Goal: Check status: Check status

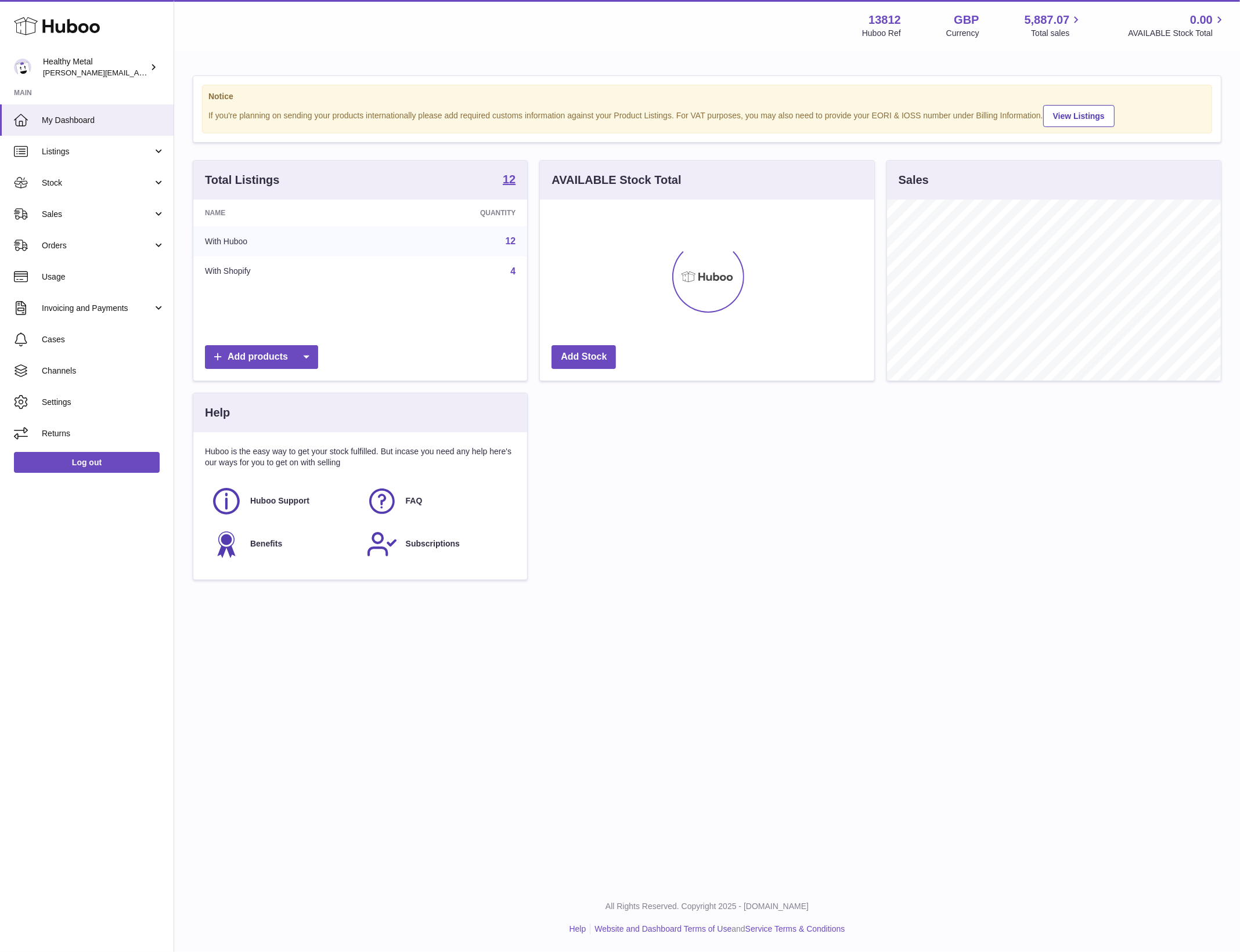
scroll to position [181, 334]
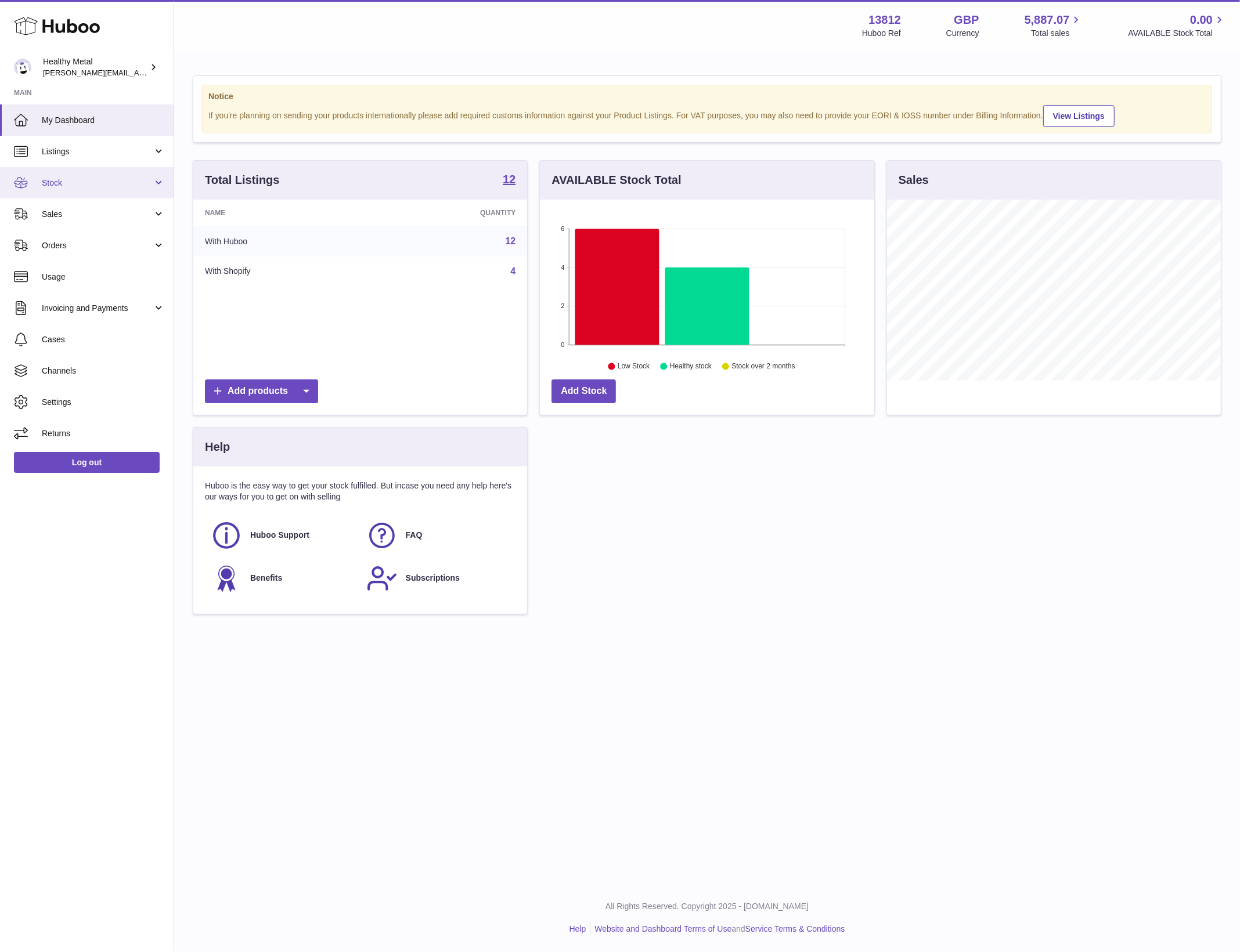
click at [81, 185] on span "Stock" at bounding box center [97, 183] width 111 height 11
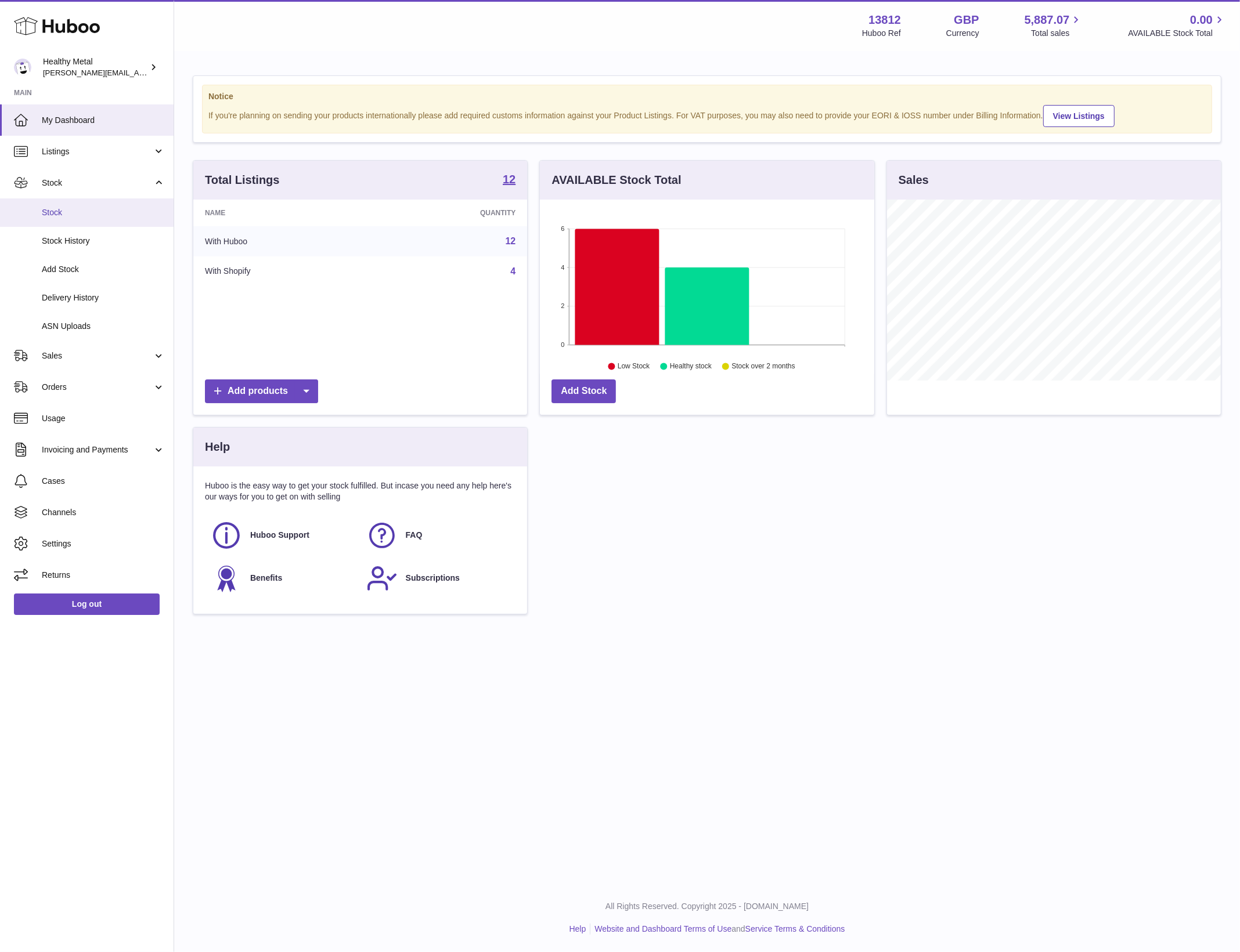
click at [62, 223] on link "Stock" at bounding box center [87, 212] width 173 height 28
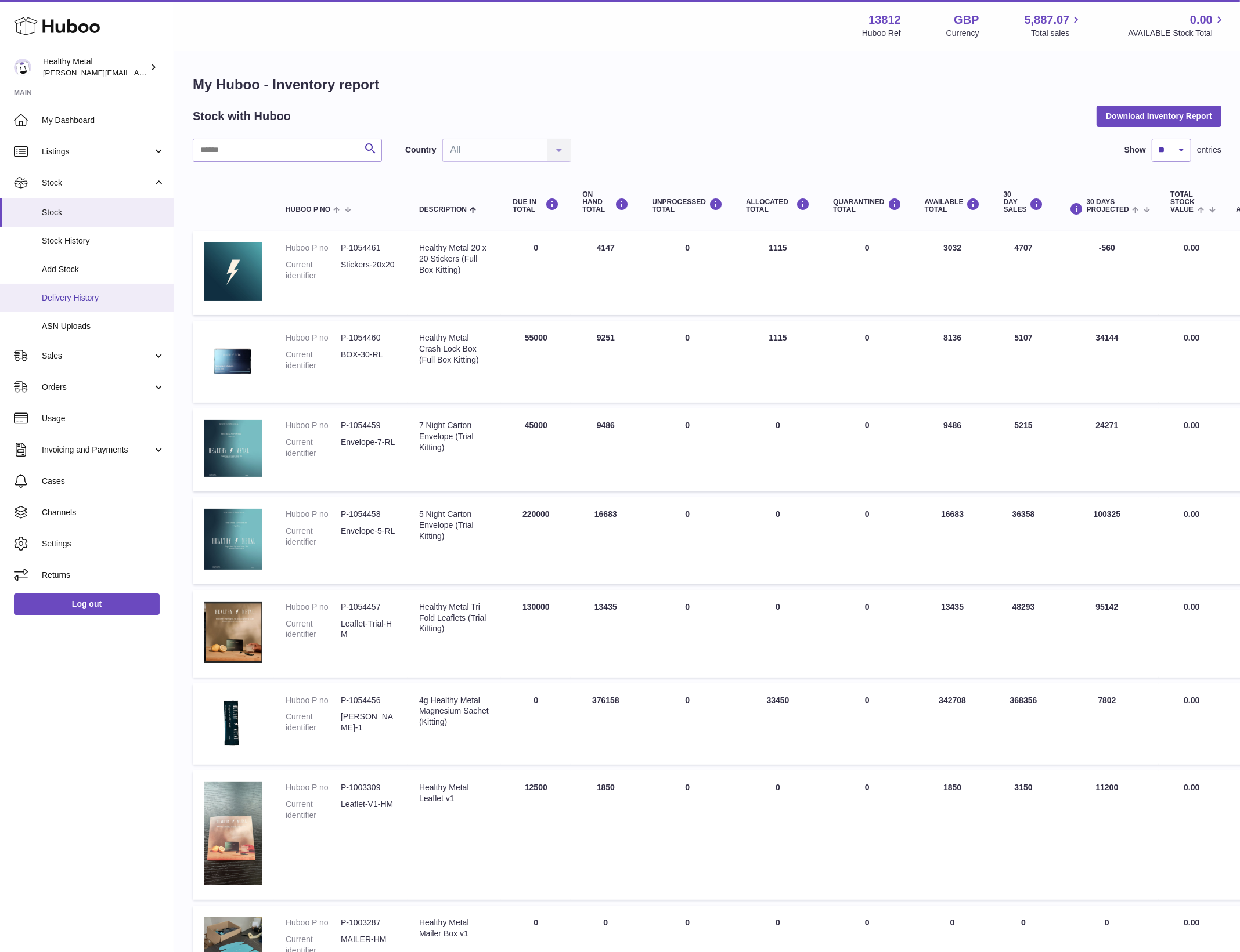
click at [92, 295] on span "Delivery History" at bounding box center [104, 298] width 123 height 11
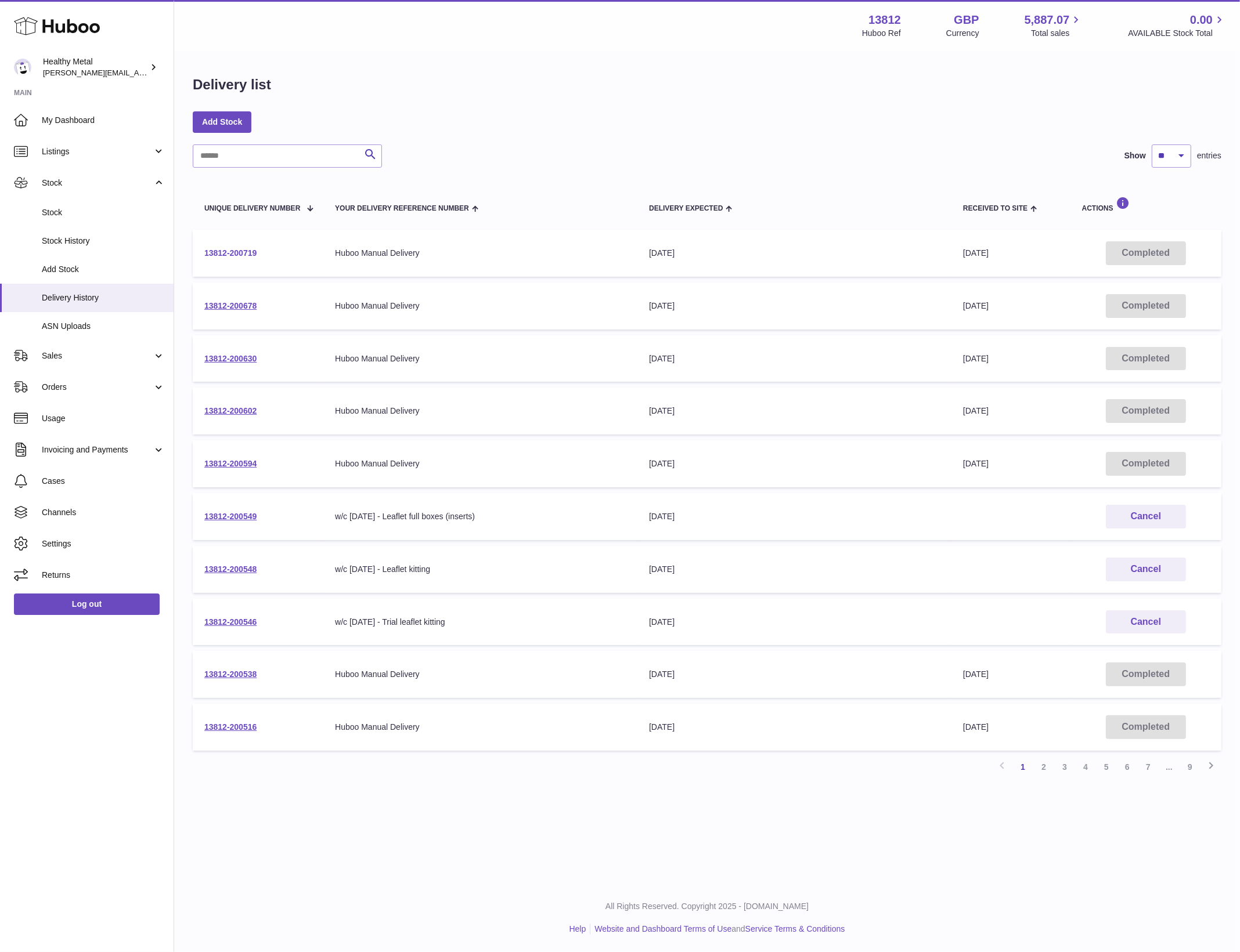
click at [227, 249] on link "13812-200719" at bounding box center [230, 253] width 53 height 9
click at [231, 309] on link "13812-200678" at bounding box center [230, 305] width 53 height 9
click at [236, 614] on td "13812-200546" at bounding box center [258, 623] width 130 height 47
click at [228, 620] on link "13812-200546" at bounding box center [230, 622] width 53 height 9
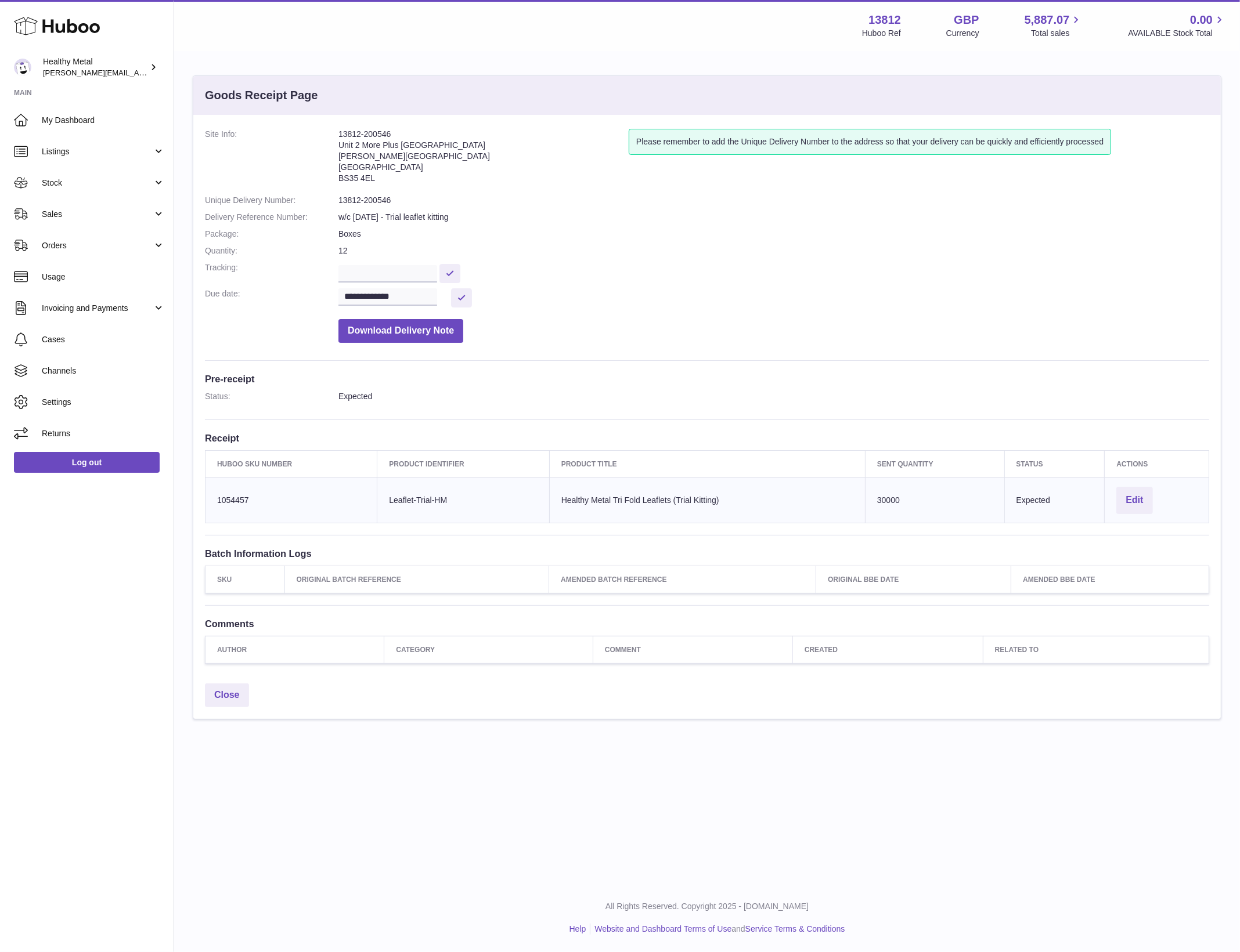
drag, startPoint x: 254, startPoint y: 484, endPoint x: 433, endPoint y: 192, distance: 342.5
click at [255, 478] on td "Huboo SKU Number 1054457" at bounding box center [292, 500] width 172 height 45
click at [378, 134] on address "13812-200546 Unit 2 More Plus Central Park Hudson Ave Severn Beach BS35 4EL" at bounding box center [484, 159] width 290 height 61
drag, startPoint x: 398, startPoint y: 134, endPoint x: 335, endPoint y: 134, distance: 63.0
click at [335, 134] on dl "**********" at bounding box center [707, 239] width 1004 height 220
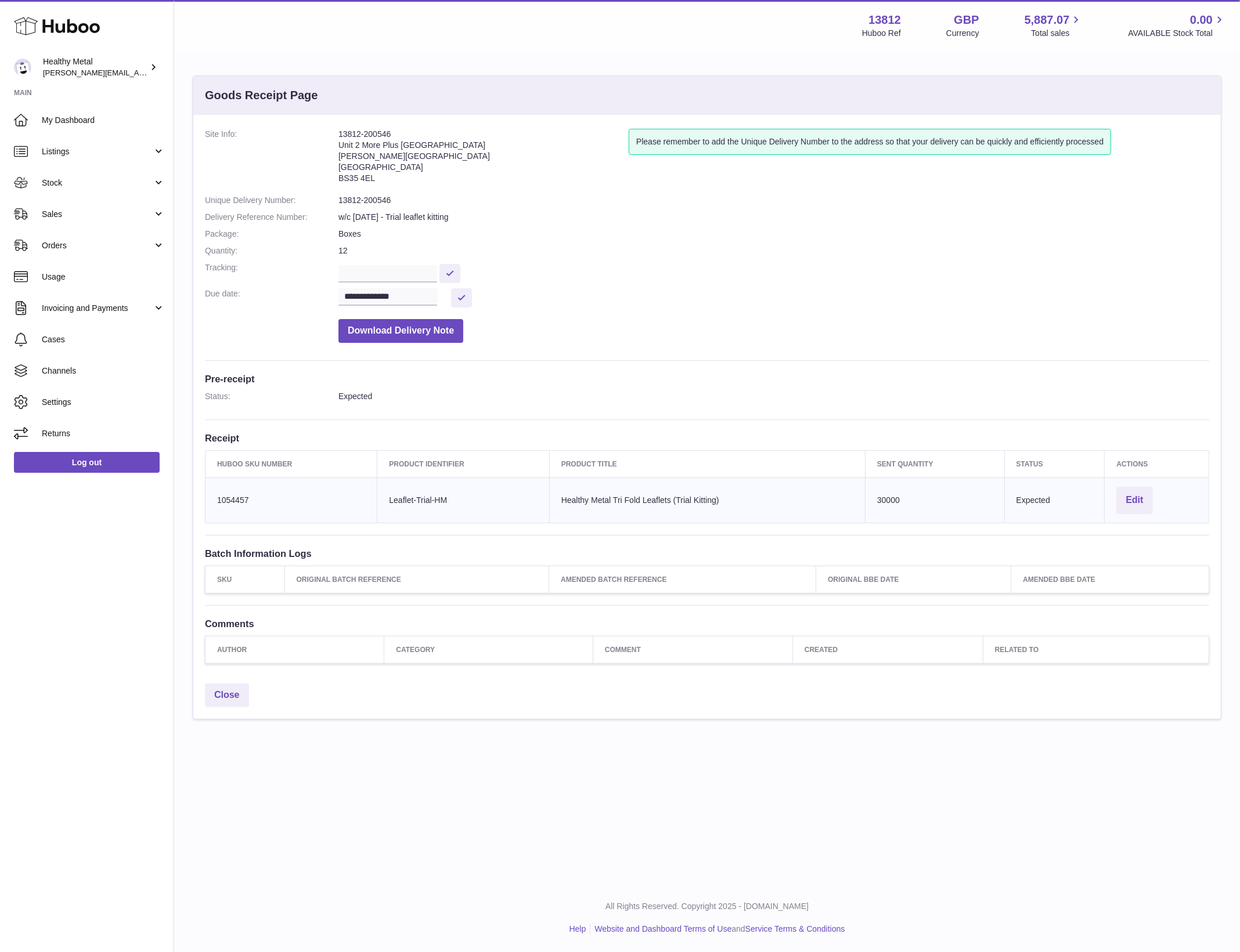
copy dl "13812-200546"
click at [384, 134] on address "13812-200546 Unit 2 More Plus Central Park Hudson Ave Severn Beach BS35 4EL" at bounding box center [484, 159] width 290 height 61
copy address "200546"
click at [235, 487] on td "Huboo SKU Number 1054457" at bounding box center [292, 500] width 172 height 45
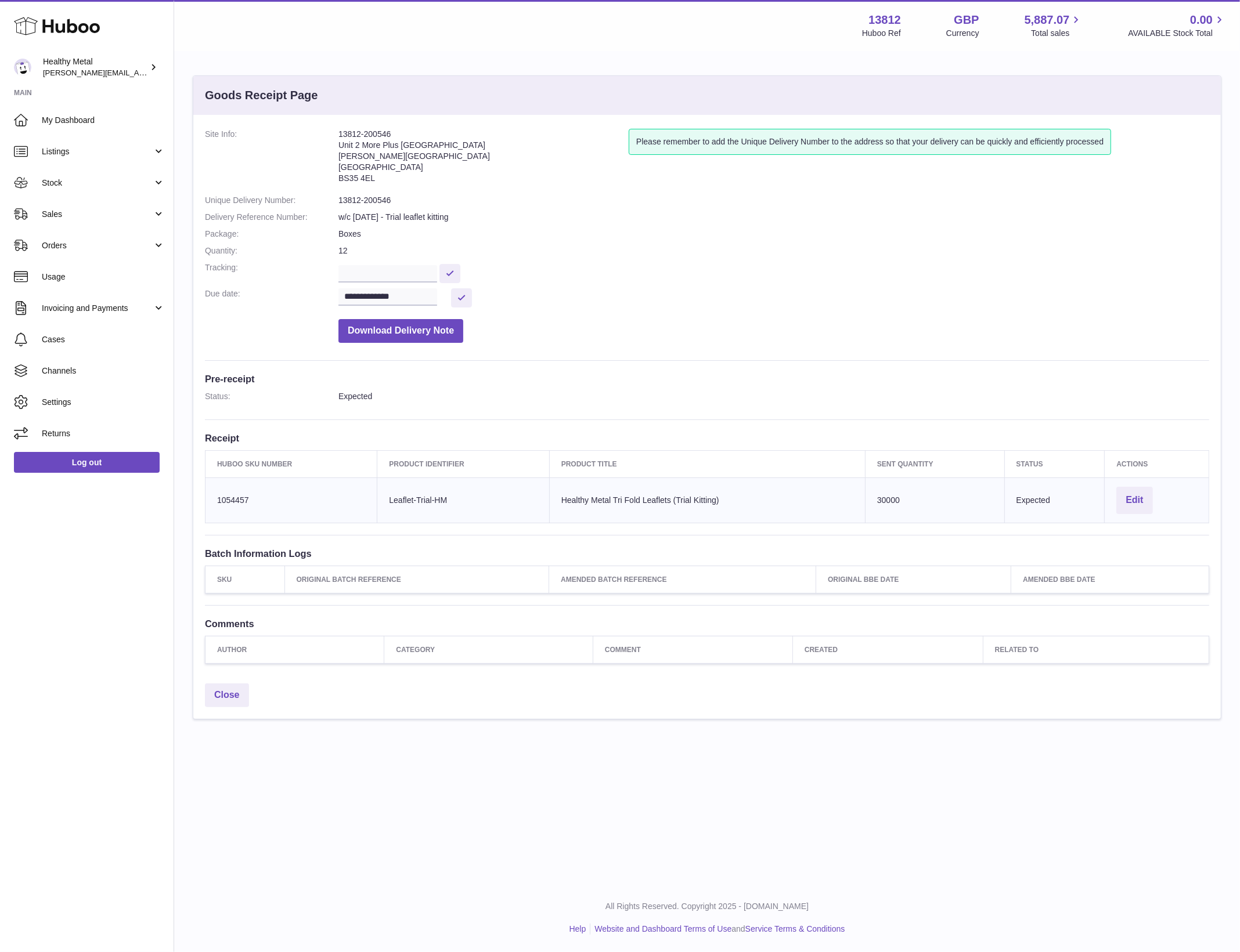
click at [235, 487] on td "Huboo SKU Number 1054457" at bounding box center [292, 500] width 172 height 45
copy td "1054457"
click at [407, 513] on td "Client Identifier Leaflet-Trial-HM" at bounding box center [463, 500] width 172 height 45
click at [407, 512] on td "Client Identifier Leaflet-Trial-HM" at bounding box center [463, 500] width 172 height 45
click at [413, 510] on td "Client Identifier Leaflet-Trial-HM" at bounding box center [463, 500] width 172 height 45
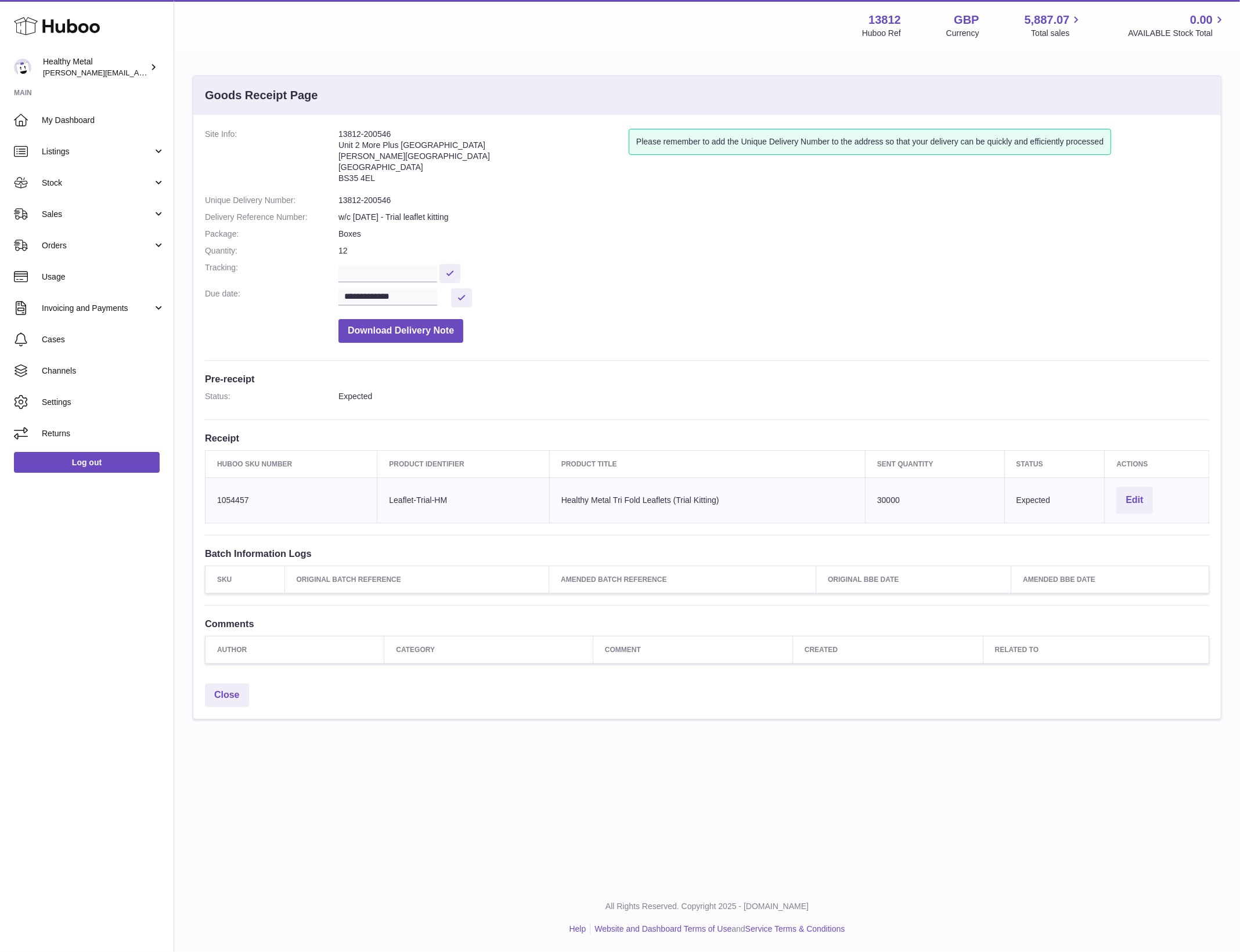
click at [413, 509] on td "Client Identifier Leaflet-Trial-HM" at bounding box center [463, 500] width 172 height 45
click at [420, 502] on td "Client Identifier Leaflet-Trial-HM" at bounding box center [463, 500] width 172 height 45
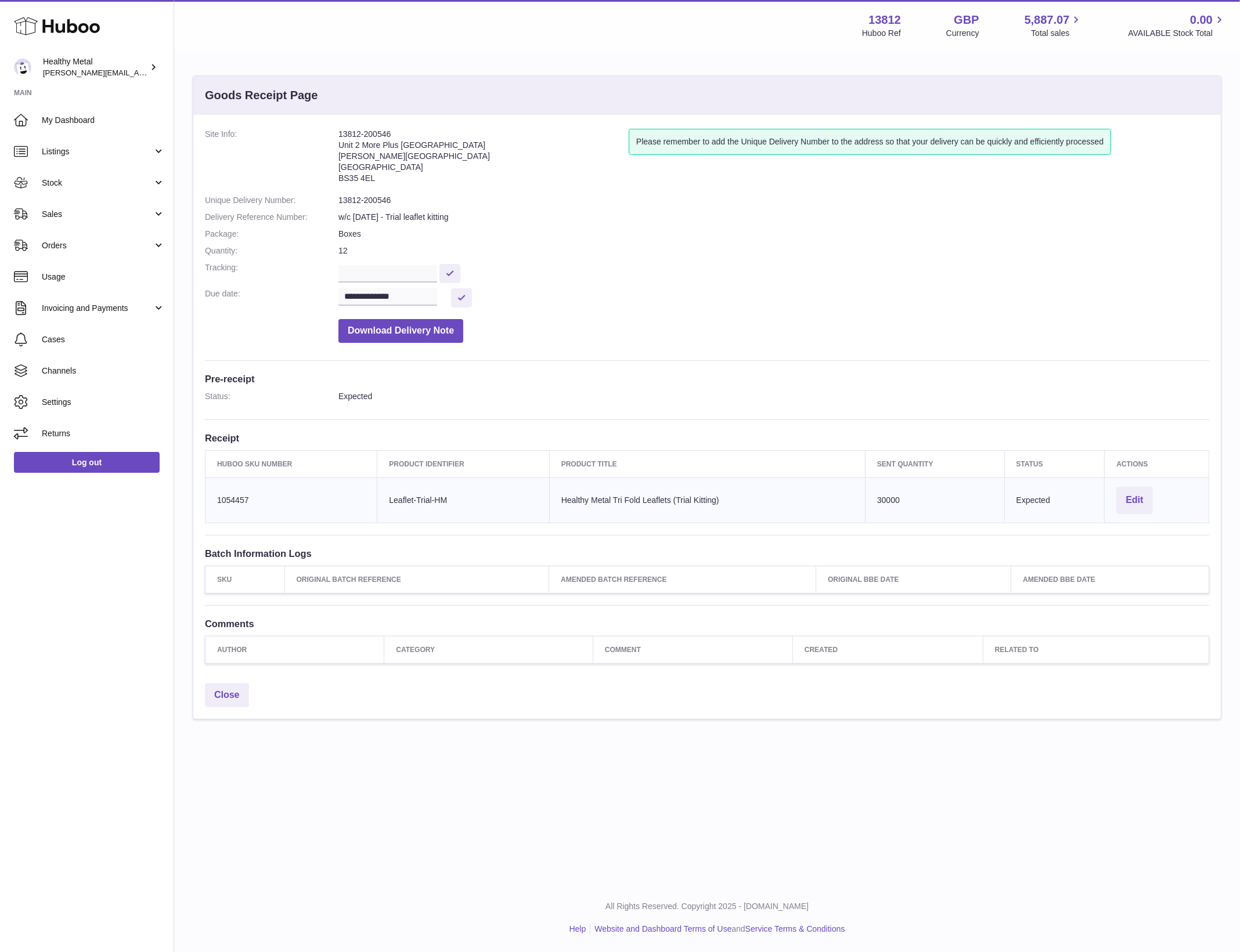
click at [420, 502] on td "Client Identifier Leaflet-Trial-HM" at bounding box center [463, 500] width 172 height 45
click at [452, 503] on td "Client Identifier Leaflet-Trial-HM" at bounding box center [463, 500] width 172 height 45
copy tr "Leaflet-Trial-HM"
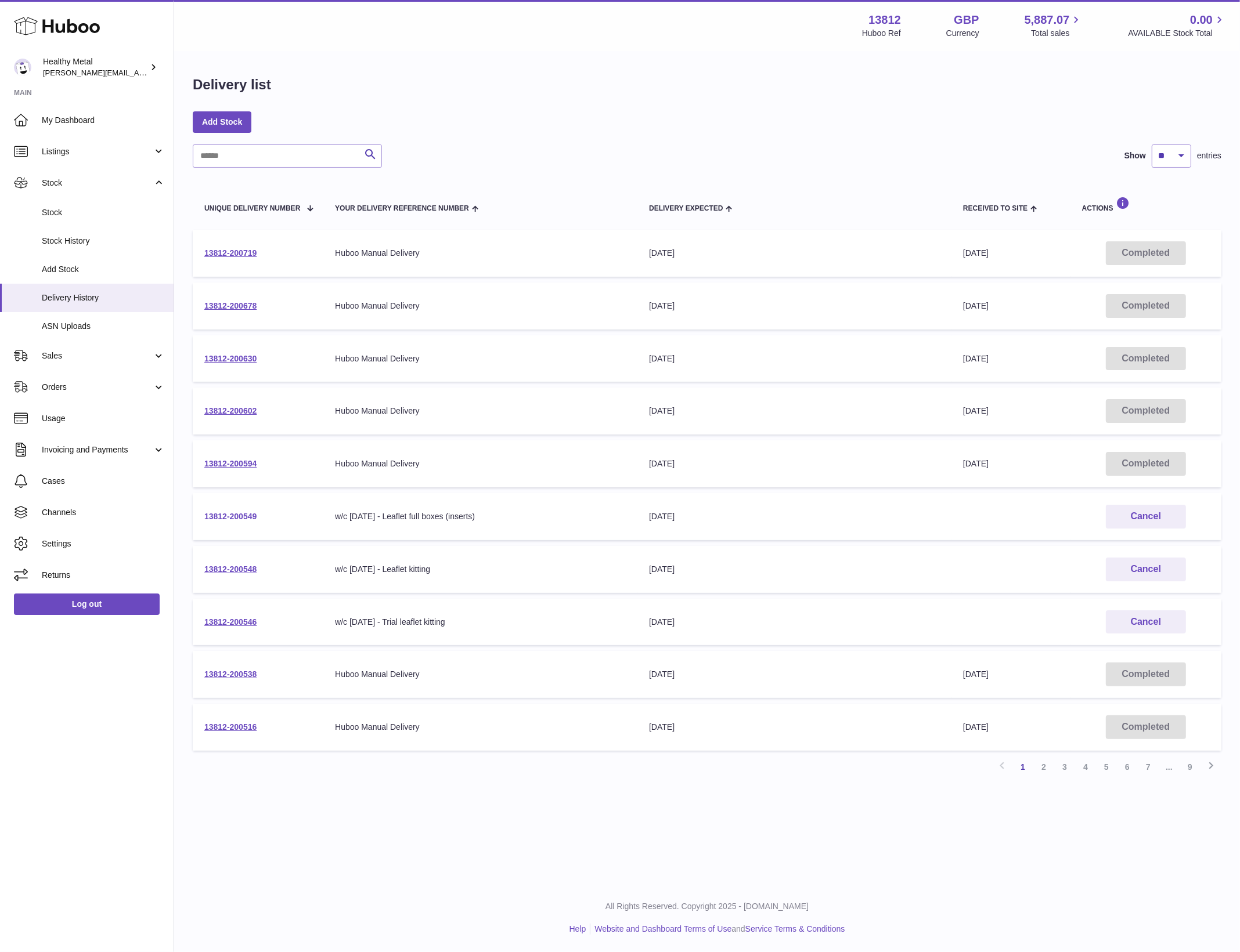
click at [224, 515] on link "13812-200549" at bounding box center [230, 516] width 53 height 9
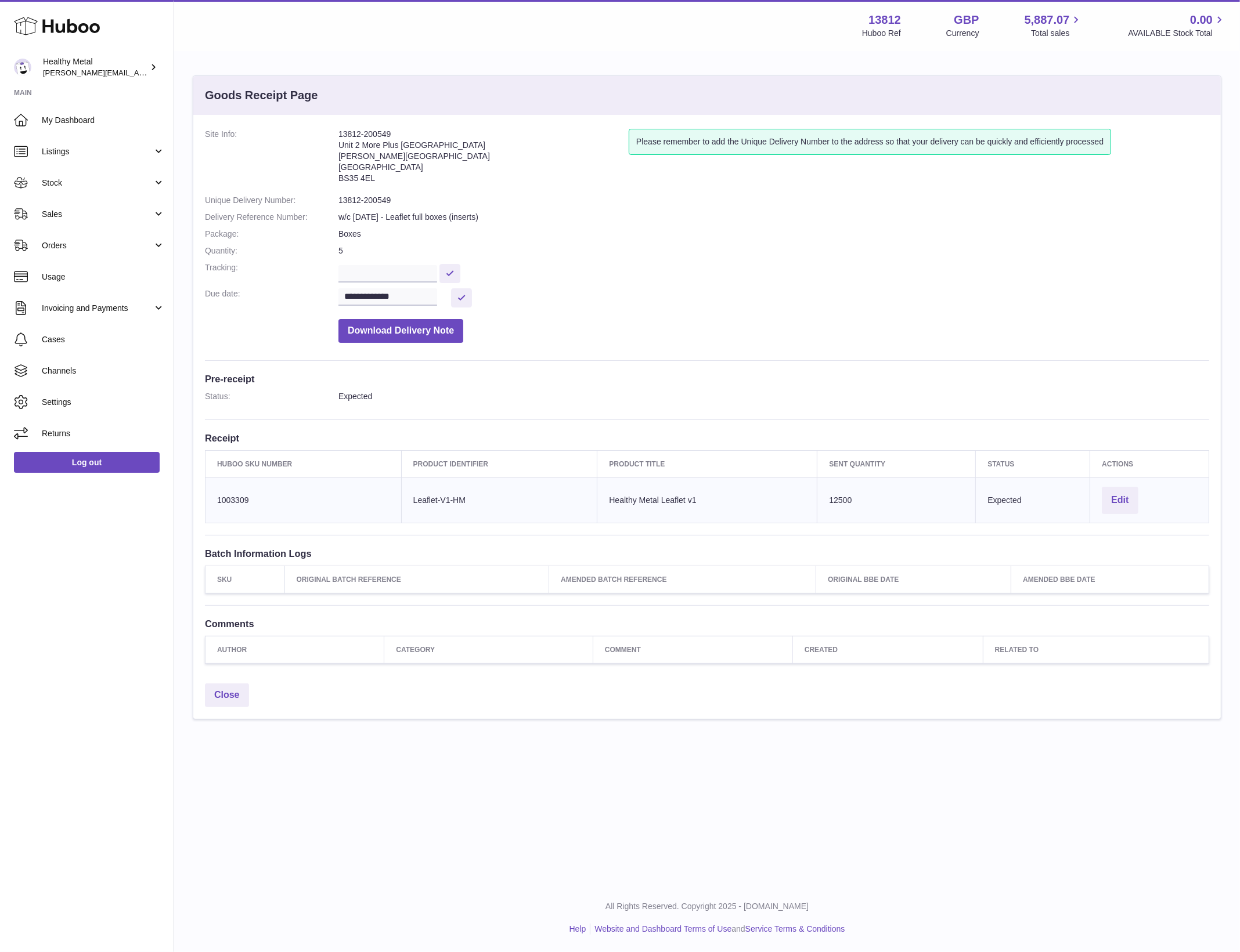
click at [432, 497] on td "Client Identifier Leaflet-V1-HM" at bounding box center [499, 500] width 196 height 45
click at [381, 129] on address "13812-200549 Unit 2 [GEOGRAPHIC_DATA][STREET_ADDRESS][PERSON_NAME]" at bounding box center [484, 159] width 290 height 61
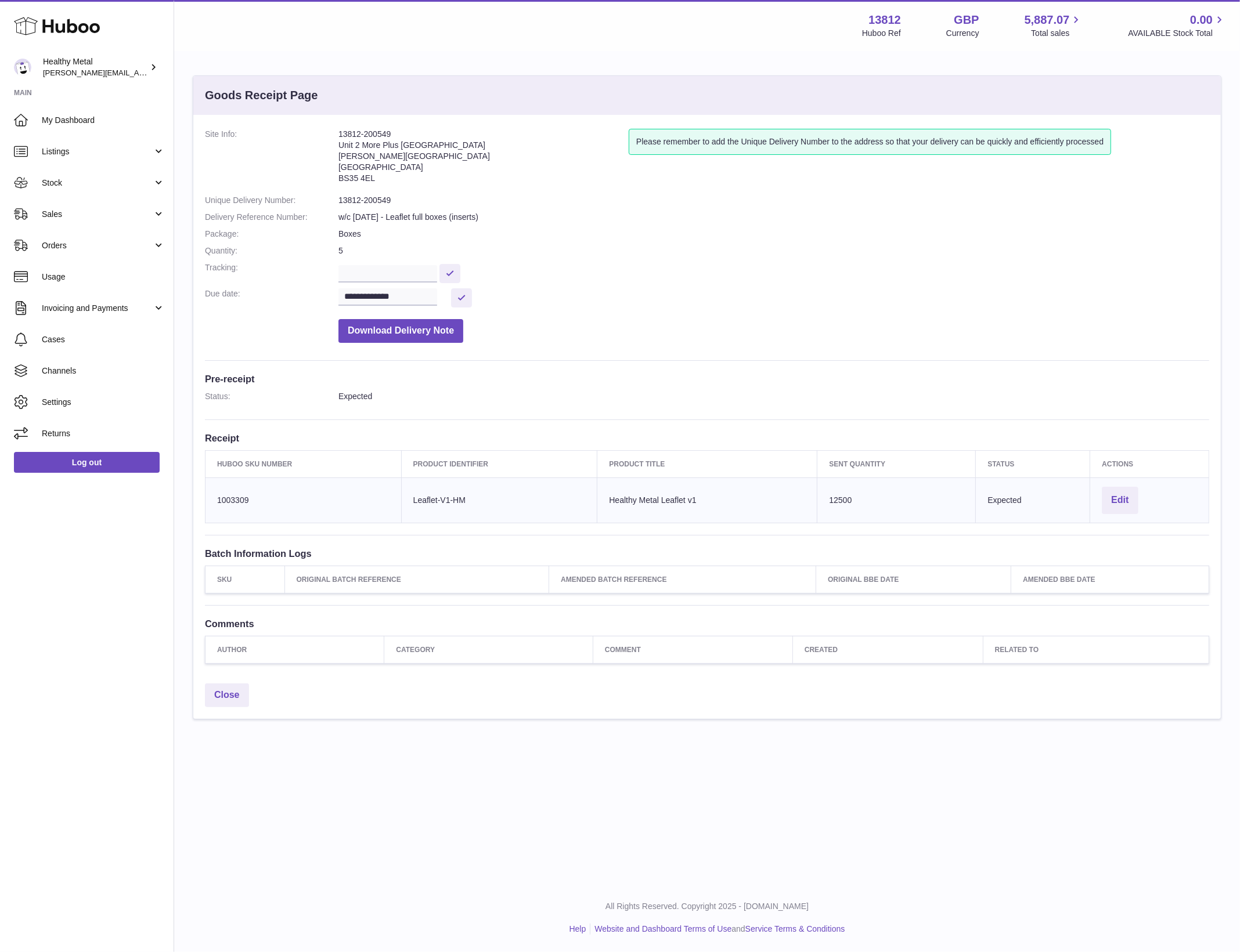
drag, startPoint x: 394, startPoint y: 130, endPoint x: 365, endPoint y: 132, distance: 29.1
click at [365, 132] on address "13812-200549 Unit 2 [GEOGRAPHIC_DATA][STREET_ADDRESS][PERSON_NAME]" at bounding box center [484, 159] width 290 height 61
copy address "200549"
click at [374, 136] on address "13812-200549 Unit 2 More Plus Central Park Hudson Ave Severn Beach BS35 4EL" at bounding box center [484, 159] width 290 height 61
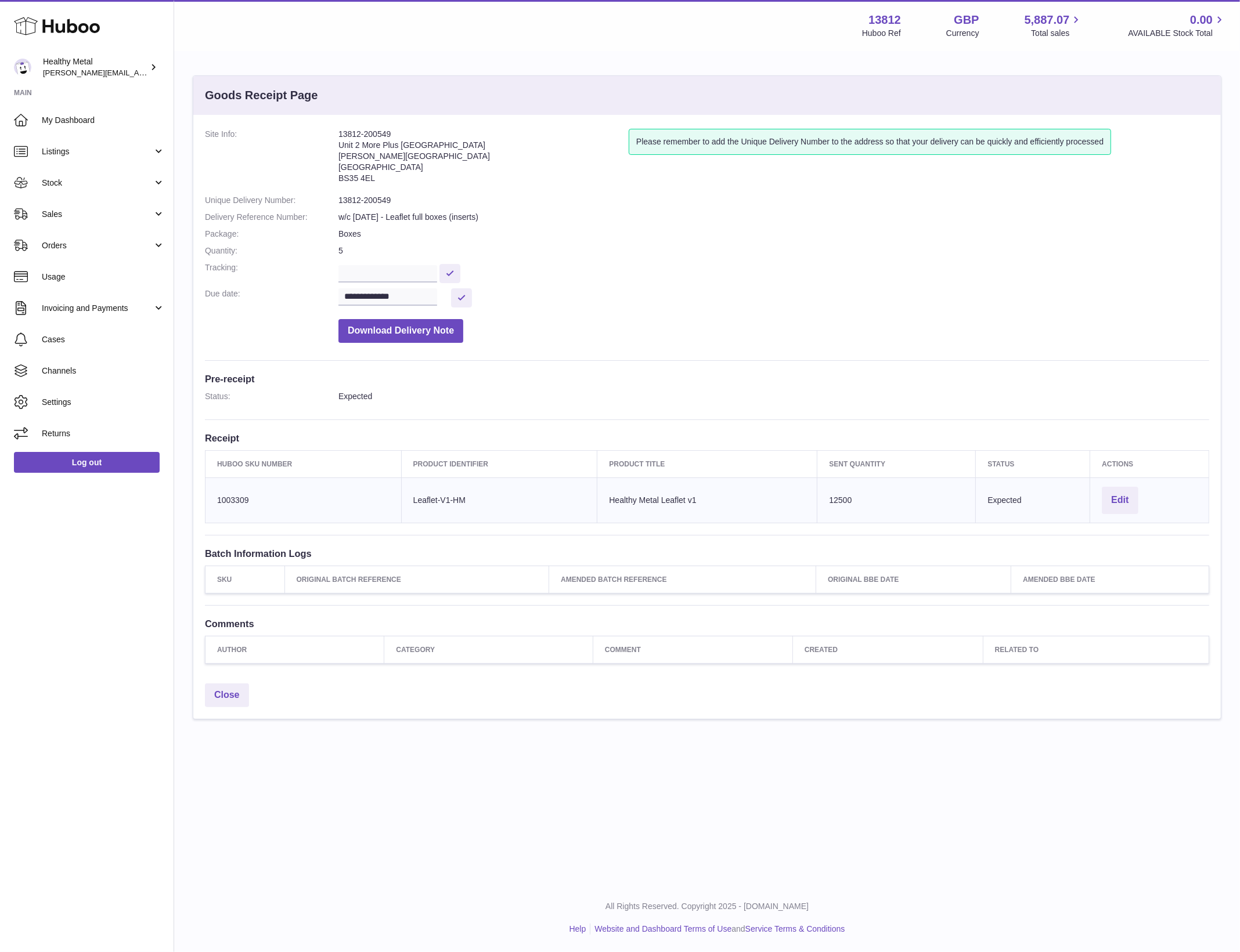
click at [386, 134] on address "13812-200549 Unit 2 More Plus Central Park Hudson Ave Severn Beach BS35 4EL" at bounding box center [484, 159] width 290 height 61
drag, startPoint x: 443, startPoint y: 298, endPoint x: 450, endPoint y: 298, distance: 7.0
click at [448, 298] on div "**********" at bounding box center [394, 297] width 110 height 18
click at [450, 298] on dd "**********" at bounding box center [773, 298] width 871 height 19
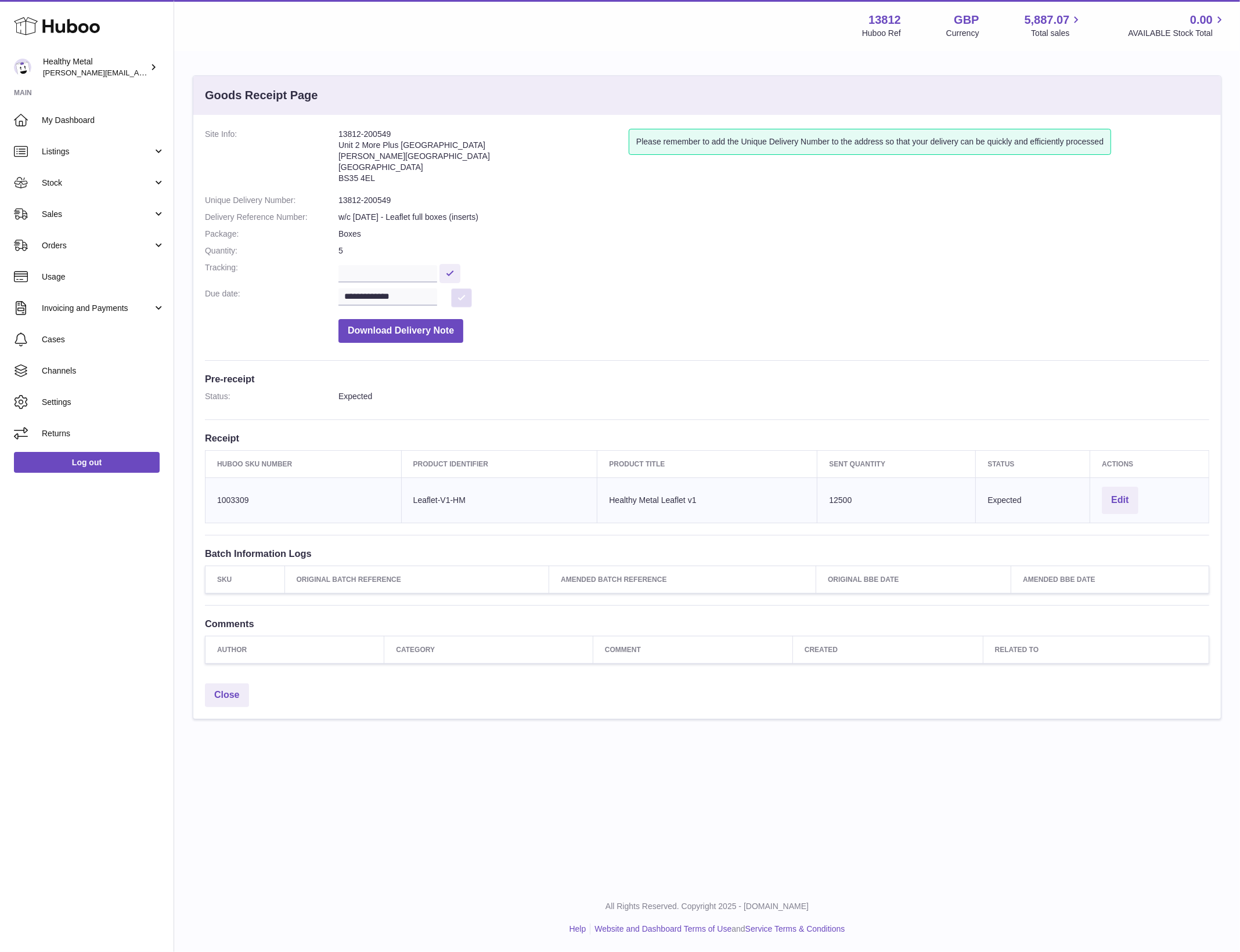
click at [471, 292] on button at bounding box center [462, 298] width 21 height 19
click at [388, 293] on input "**********" at bounding box center [388, 297] width 99 height 18
click at [450, 432] on span "26" at bounding box center [450, 434] width 21 height 21
type input "**********"
click at [623, 272] on dd at bounding box center [773, 272] width 871 height 20
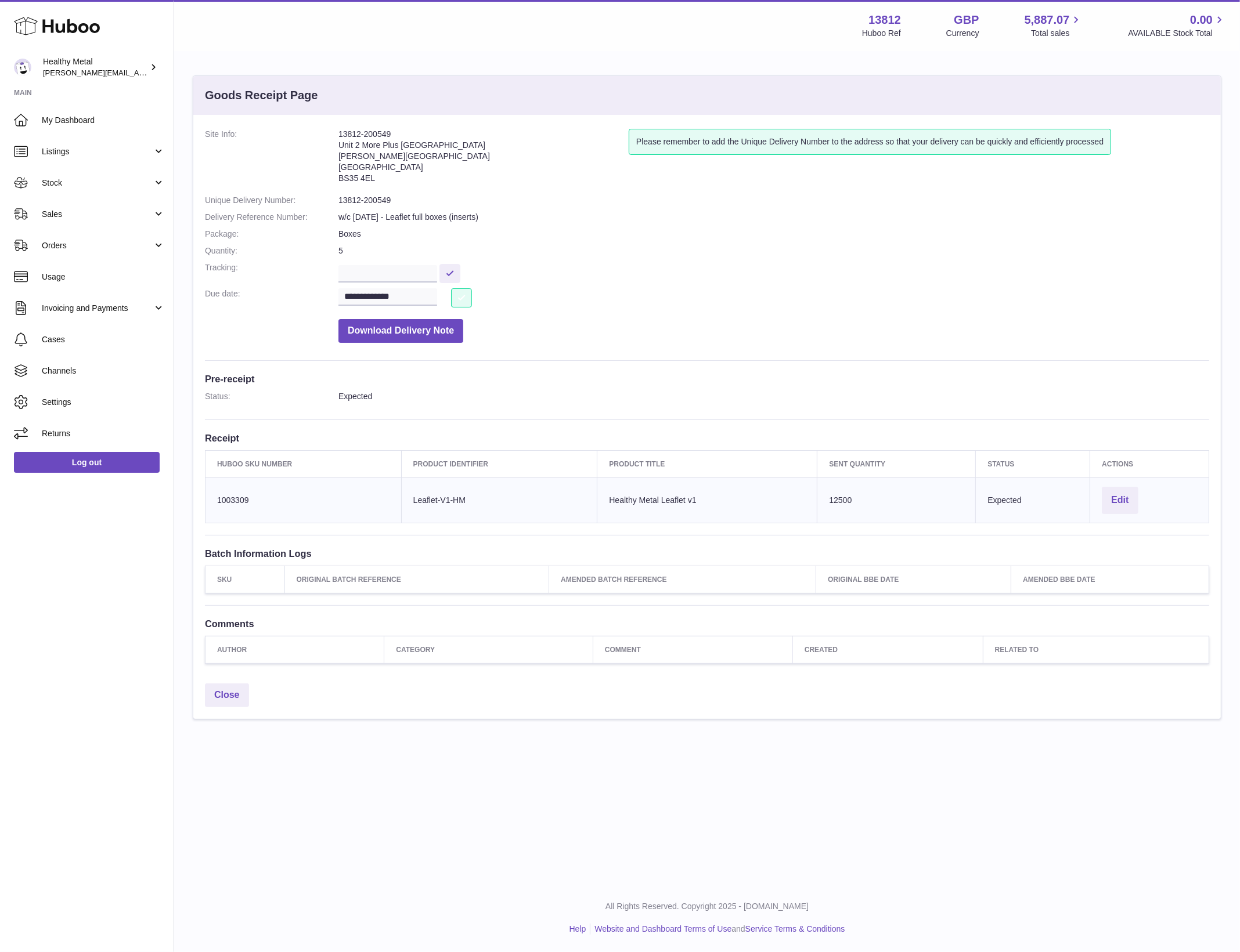
click at [464, 296] on button at bounding box center [462, 298] width 21 height 19
drag, startPoint x: 362, startPoint y: 120, endPoint x: 378, endPoint y: 136, distance: 22.6
click at [362, 121] on div "**********" at bounding box center [707, 396] width 1028 height 563
click at [378, 136] on address "13812-200549 Unit 2 More Plus Central Park Hudson Ave Severn Beach BS35 4EL" at bounding box center [484, 159] width 290 height 61
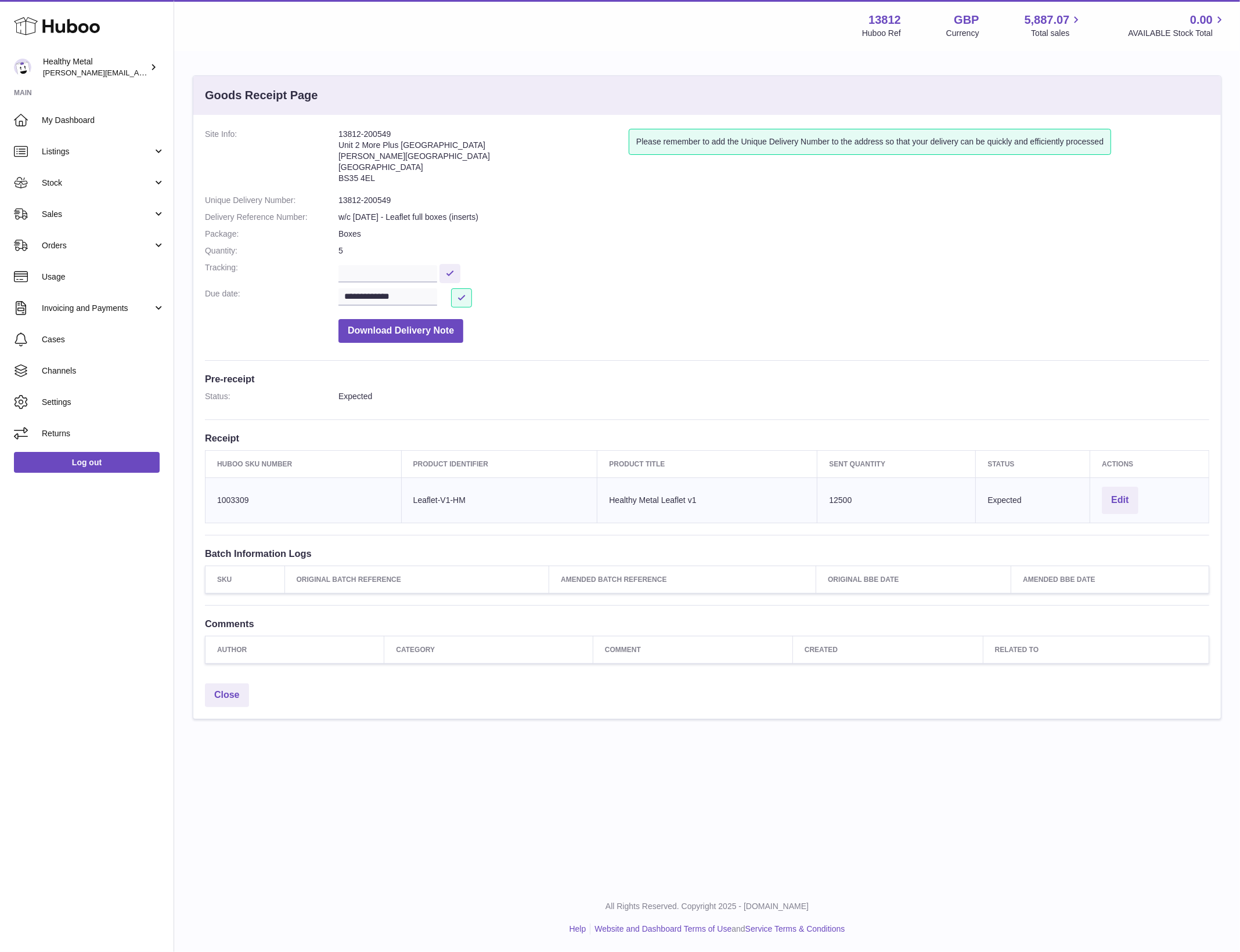
copy address "200549"
click at [237, 505] on td "Huboo SKU Number 1003309" at bounding box center [304, 500] width 196 height 45
copy tr "1003309"
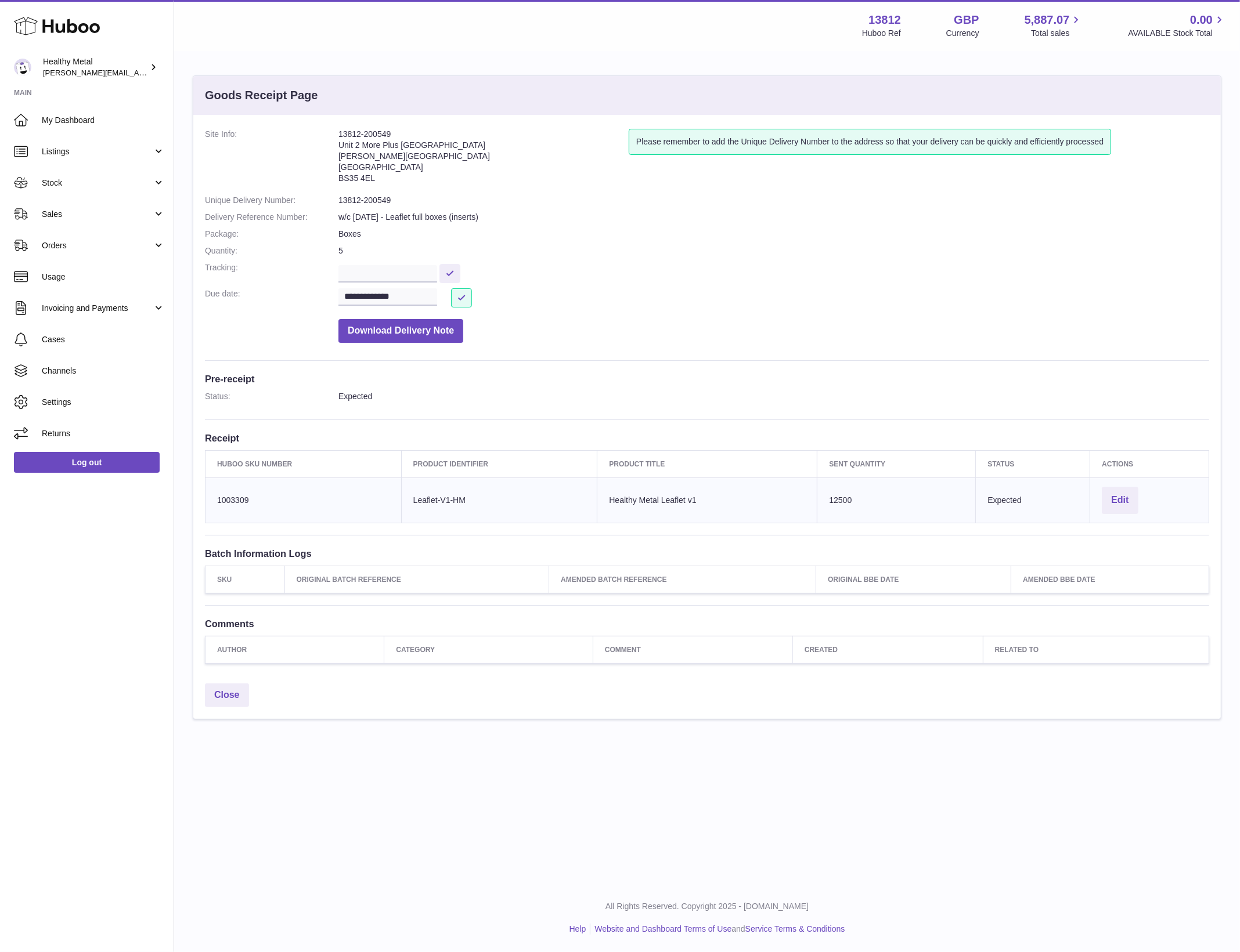
drag, startPoint x: 467, startPoint y: 504, endPoint x: 420, endPoint y: 503, distance: 47.0
click at [420, 503] on td "Client Identifier Leaflet-V1-HM" at bounding box center [499, 500] width 196 height 45
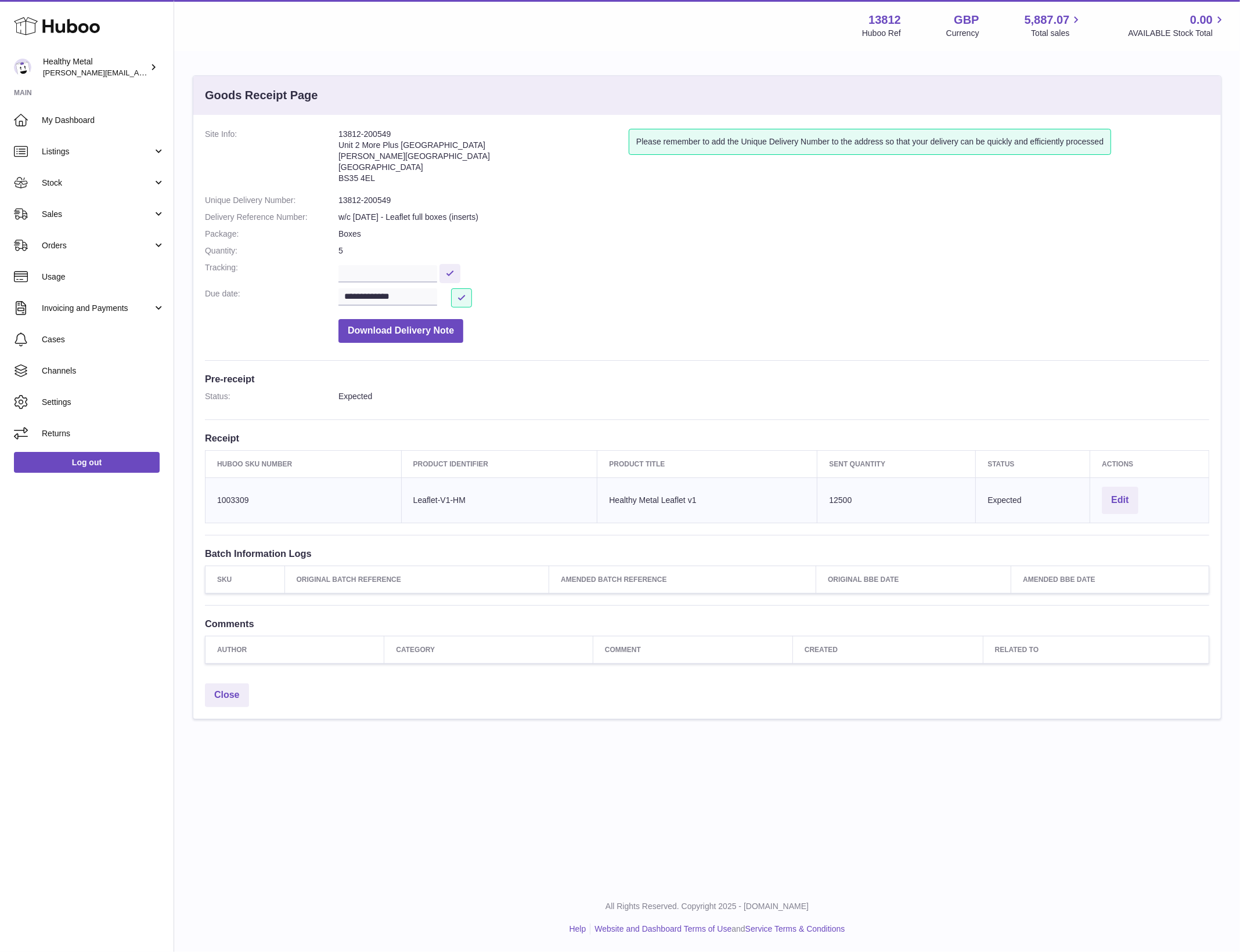
drag, startPoint x: 479, startPoint y: 497, endPoint x: 417, endPoint y: 499, distance: 62.0
click at [417, 499] on td "Client Identifier Leaflet-V1-HM" at bounding box center [499, 500] width 196 height 45
click at [83, 120] on span "My Dashboard" at bounding box center [104, 121] width 123 height 11
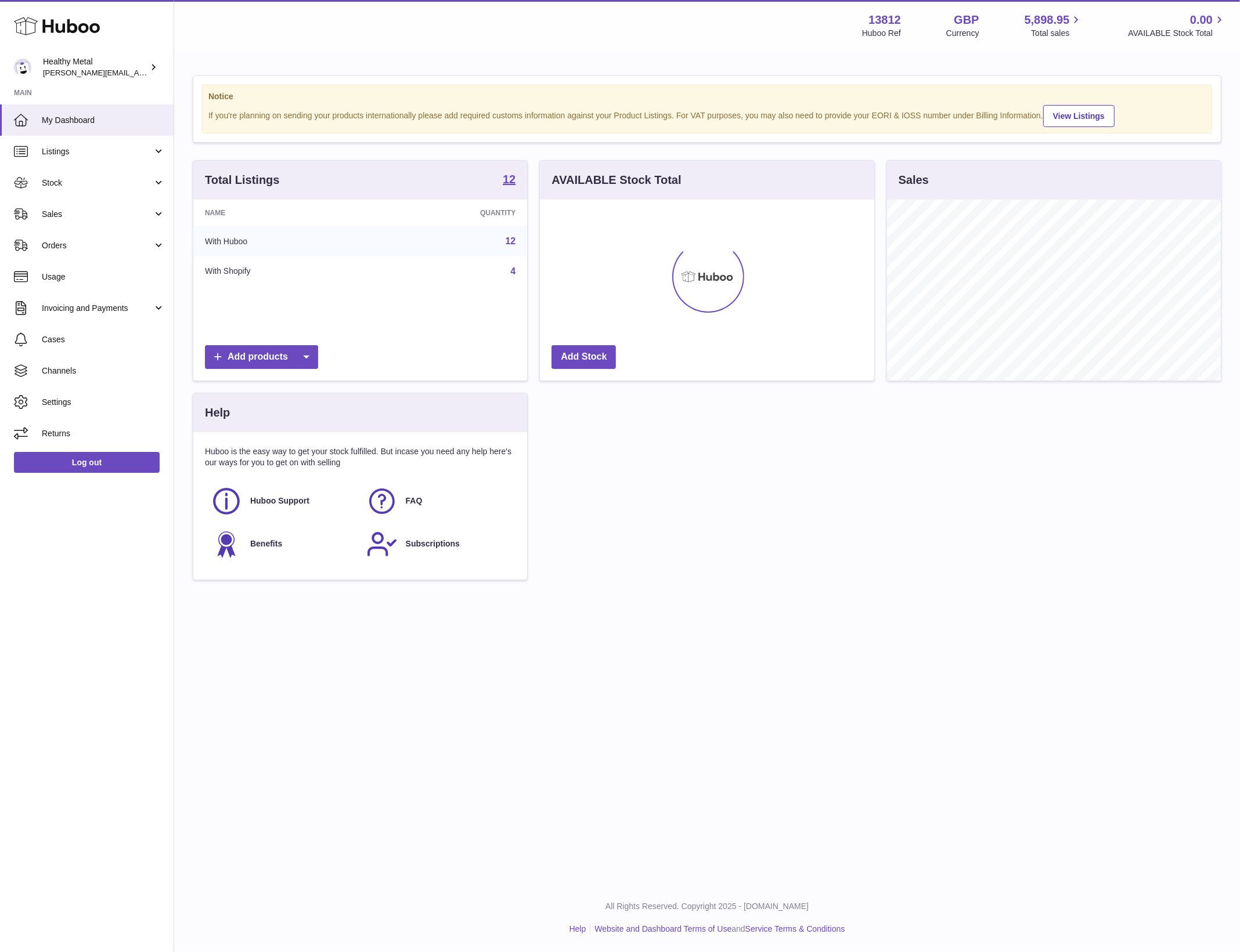
scroll to position [181, 334]
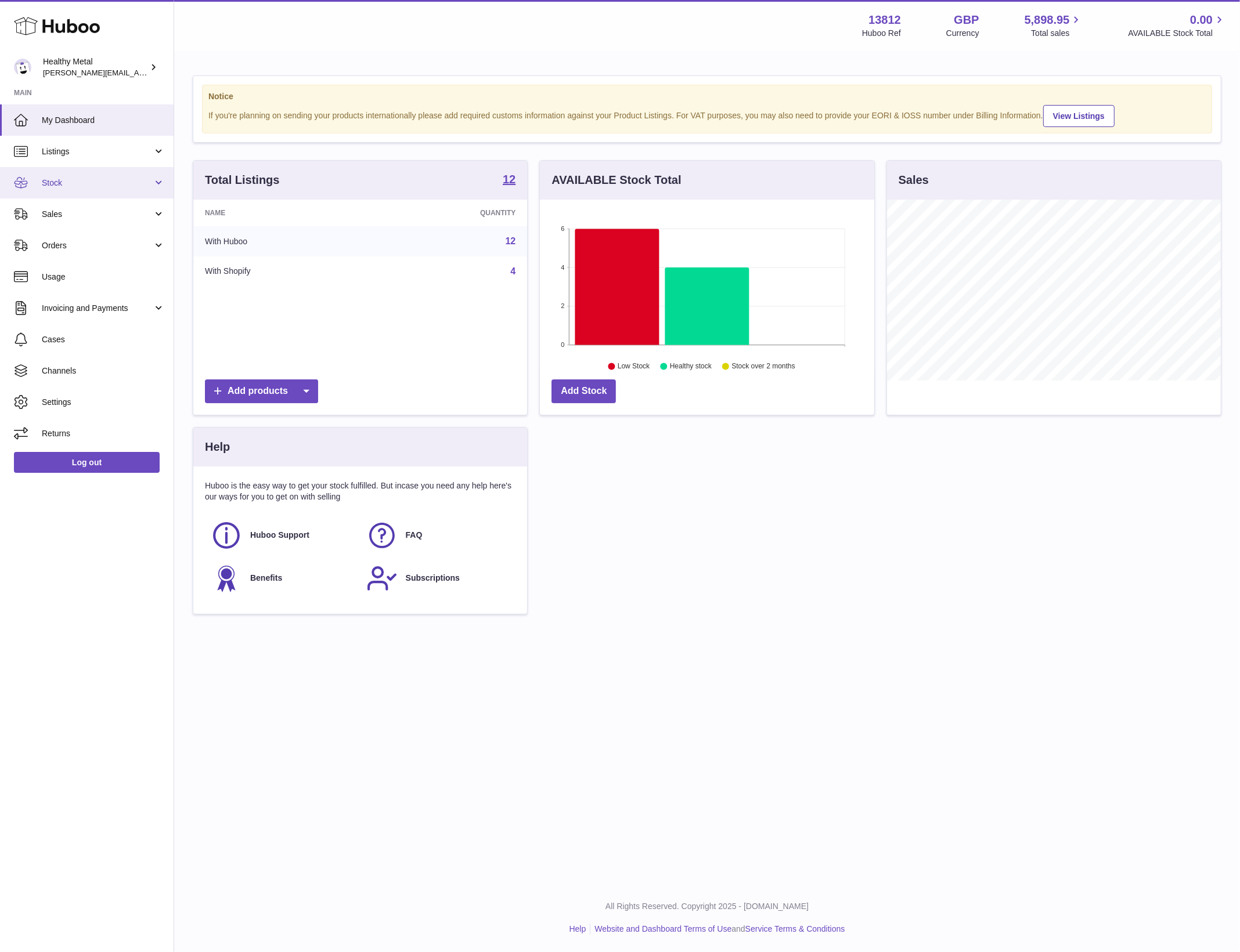
click at [135, 184] on span "Stock" at bounding box center [97, 183] width 111 height 11
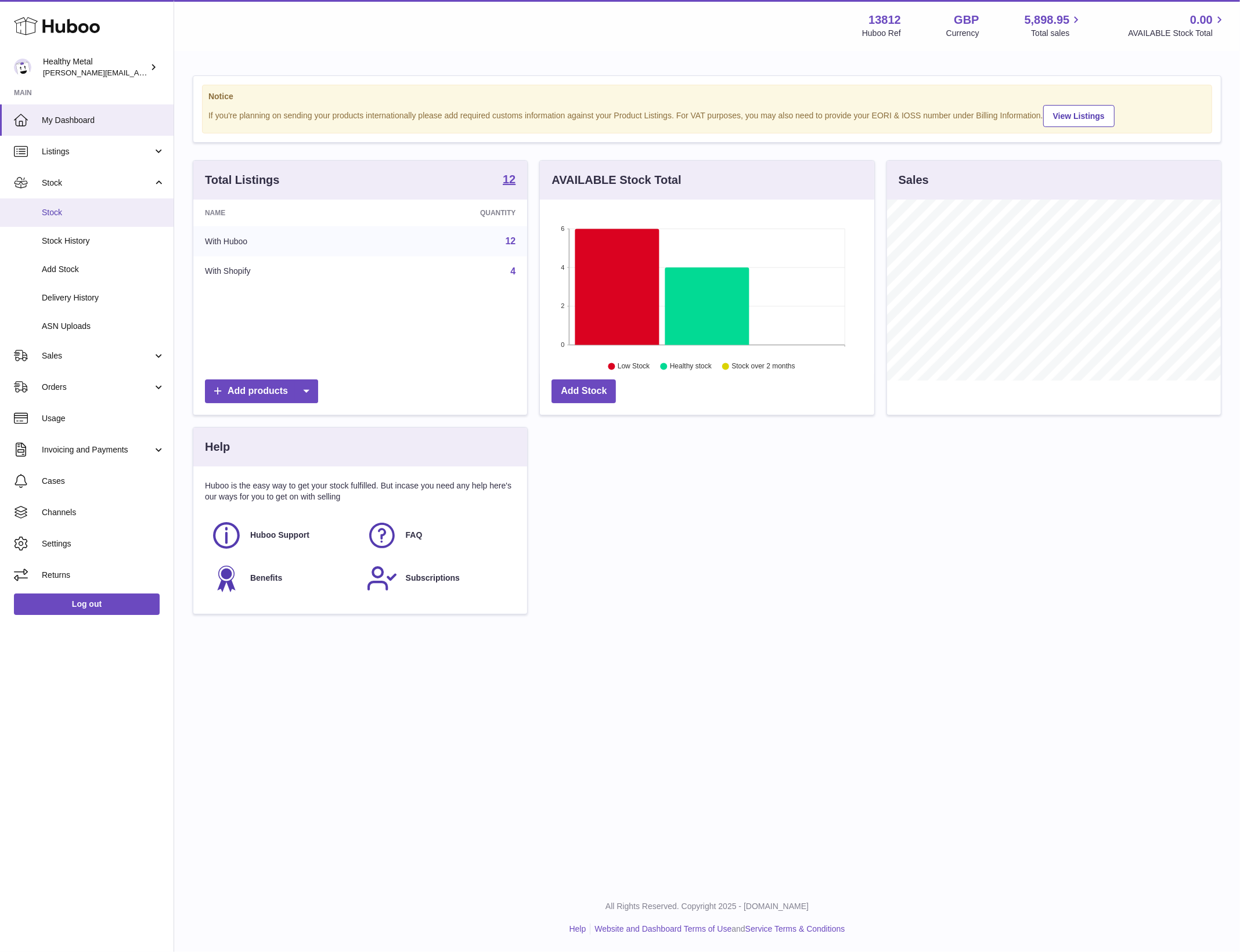
click at [96, 210] on span "Stock" at bounding box center [104, 213] width 123 height 11
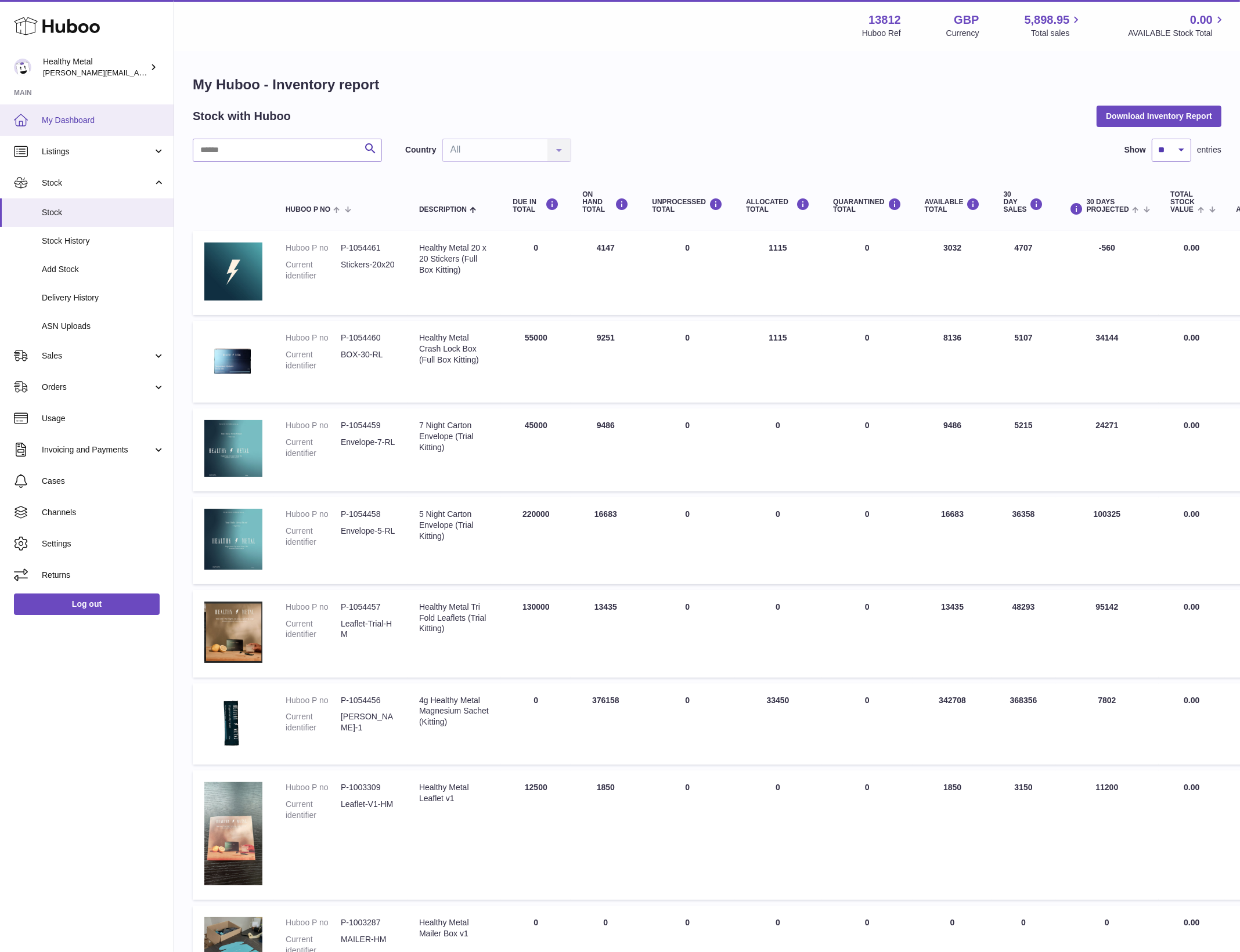
click at [113, 122] on span "My Dashboard" at bounding box center [104, 121] width 123 height 11
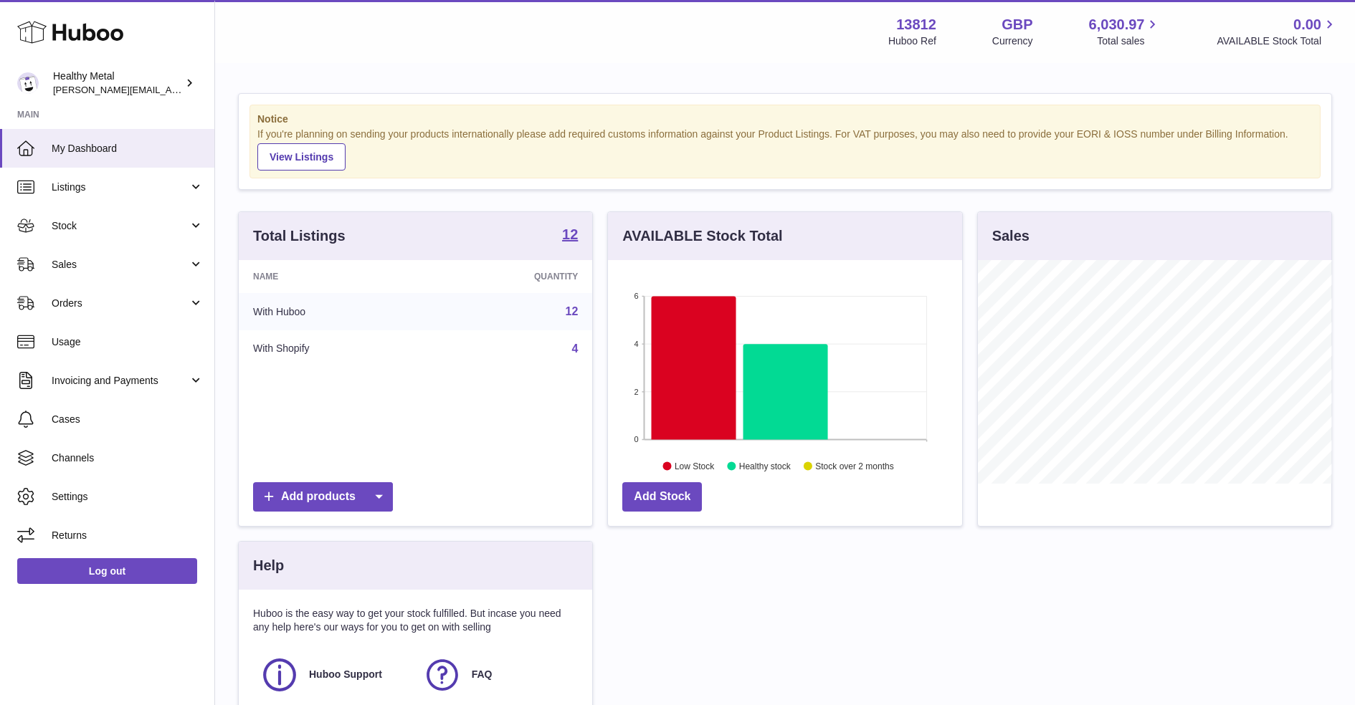
scroll to position [223, 353]
click at [119, 230] on span "Stock" at bounding box center [120, 226] width 137 height 14
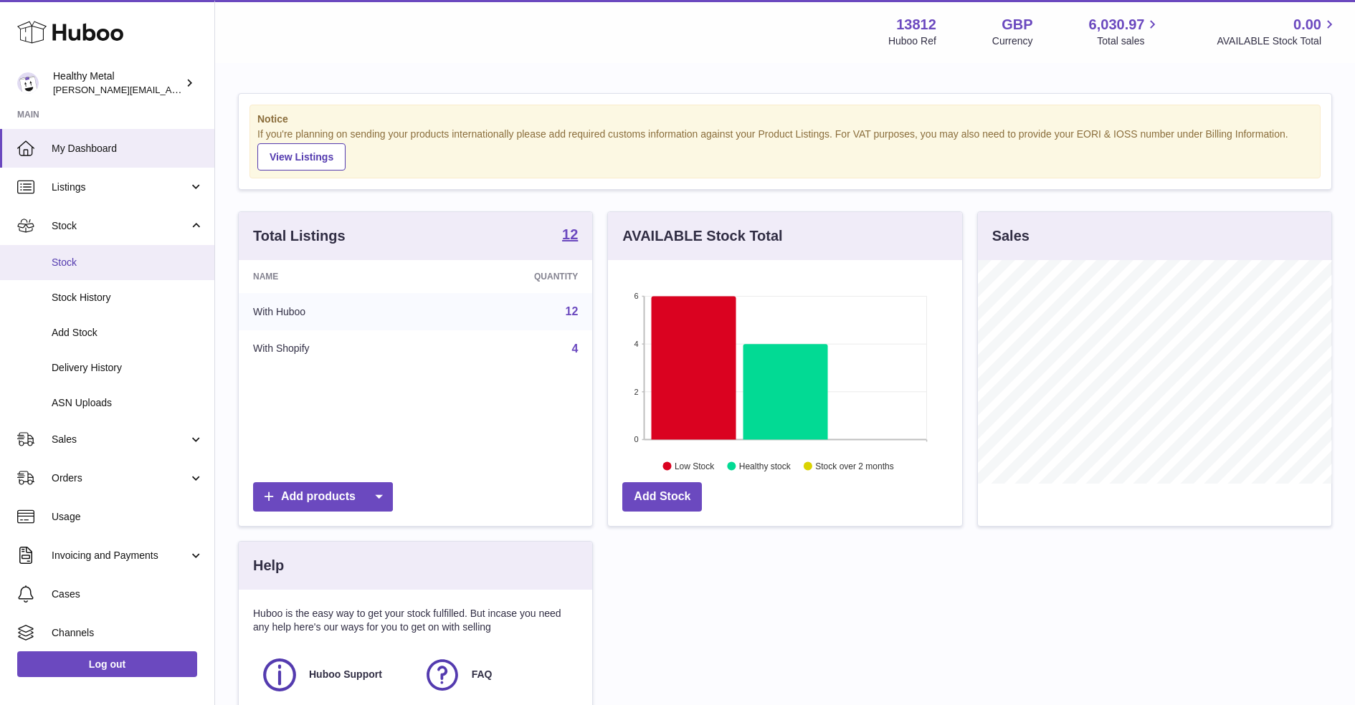
click at [125, 259] on span "Stock" at bounding box center [128, 263] width 152 height 14
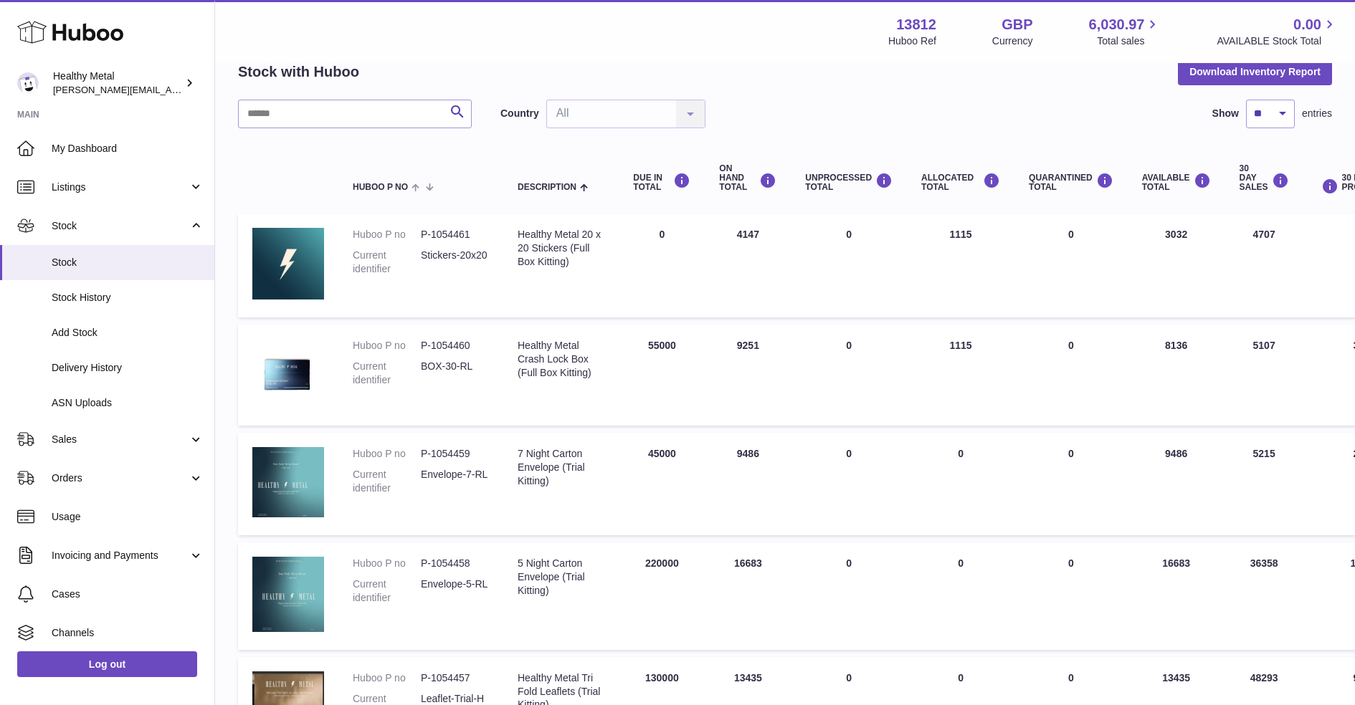
scroll to position [67, 0]
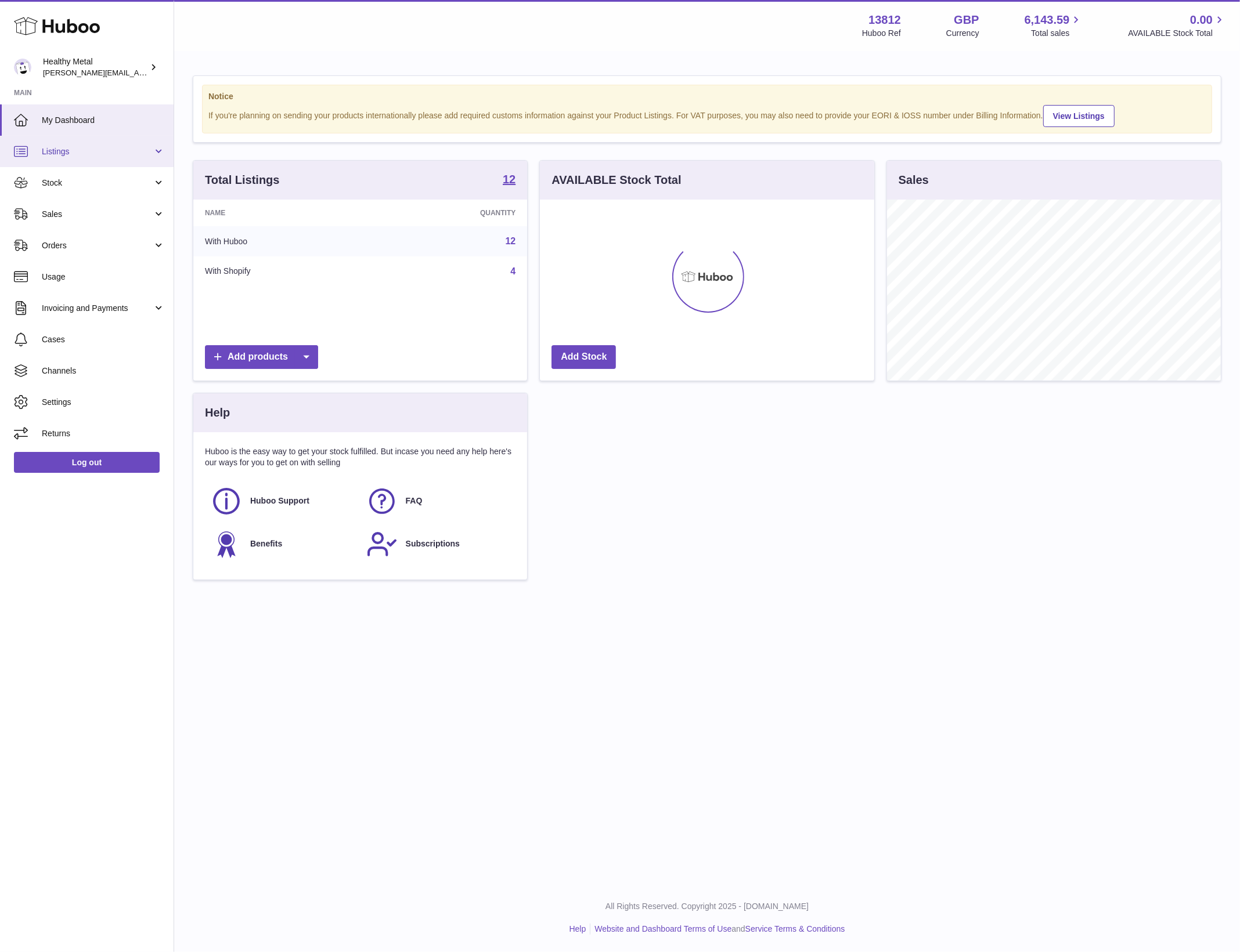
scroll to position [181, 334]
click at [104, 205] on link "Sales" at bounding box center [87, 214] width 173 height 32
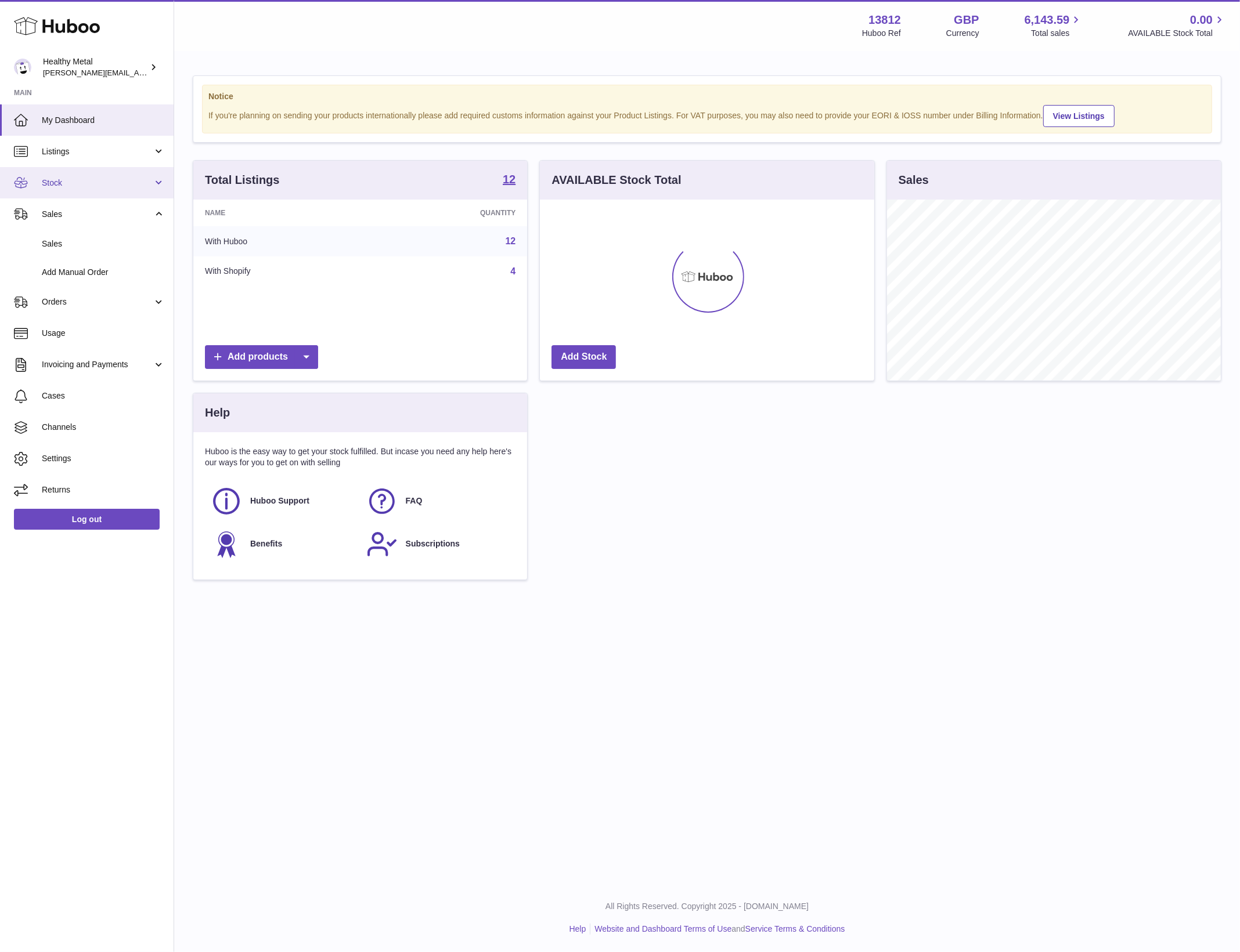
click at [88, 194] on link "Stock" at bounding box center [87, 182] width 173 height 32
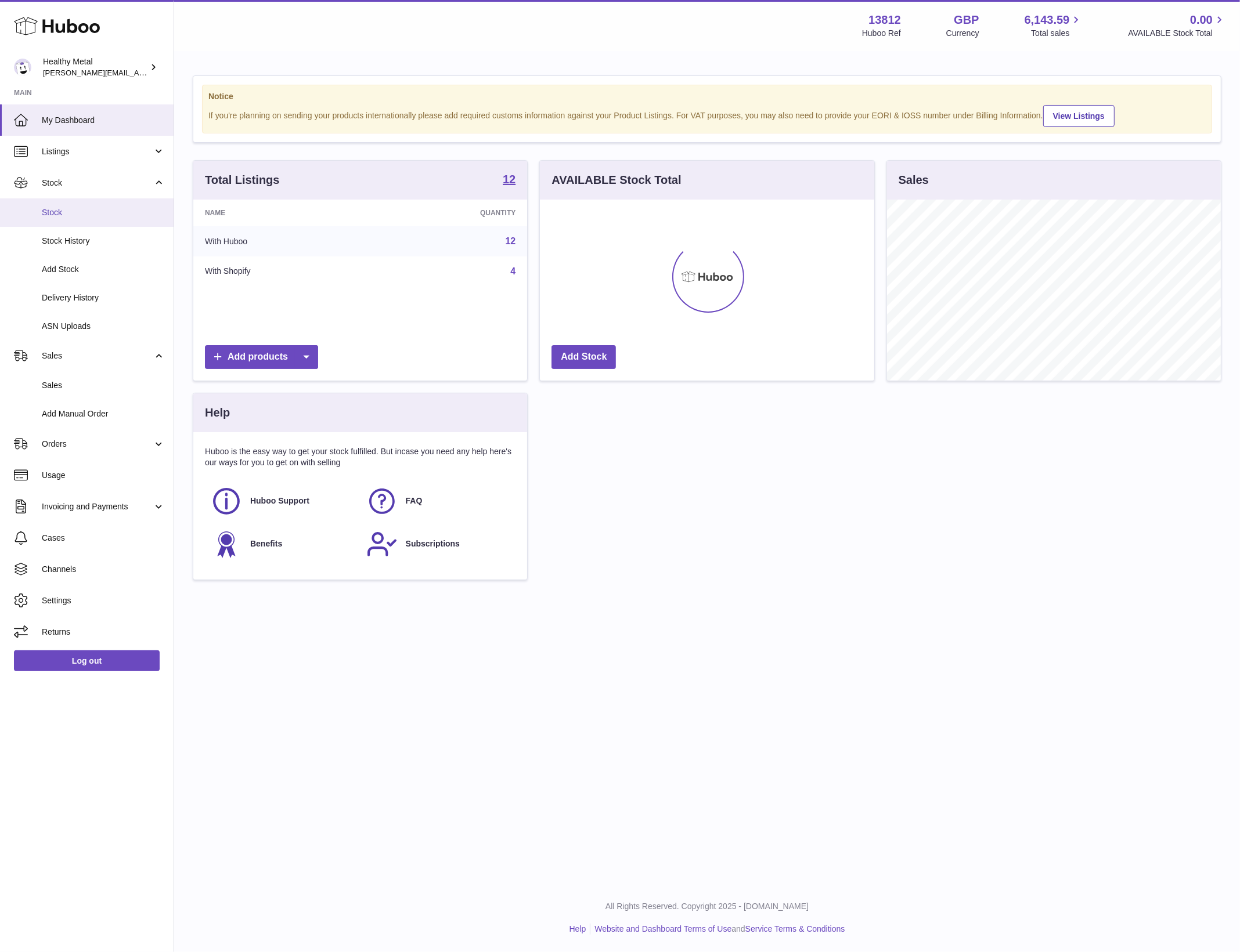
click at [88, 219] on link "Stock" at bounding box center [87, 212] width 173 height 28
